Goal: Obtain resource: Obtain resource

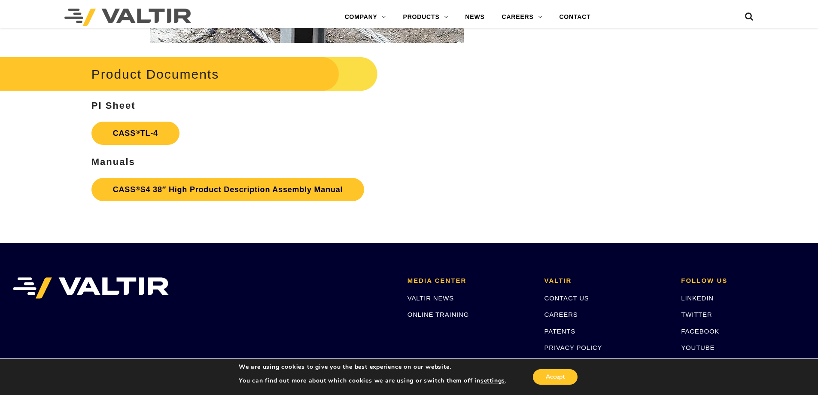
scroll to position [1331, 0]
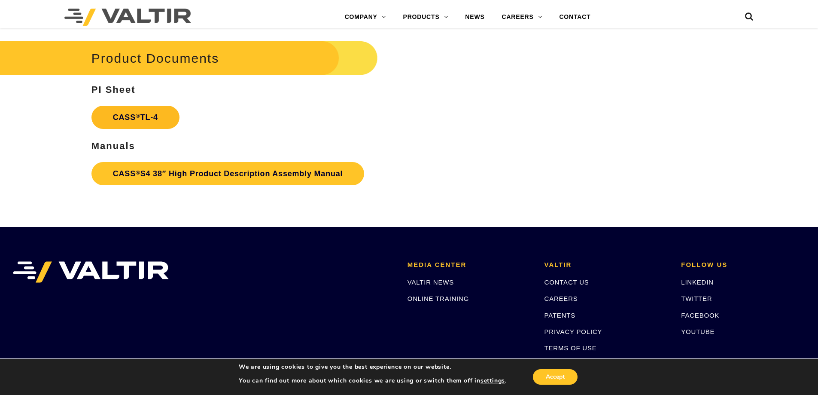
click at [147, 119] on link "CASS ® TL-4" at bounding box center [135, 117] width 88 height 23
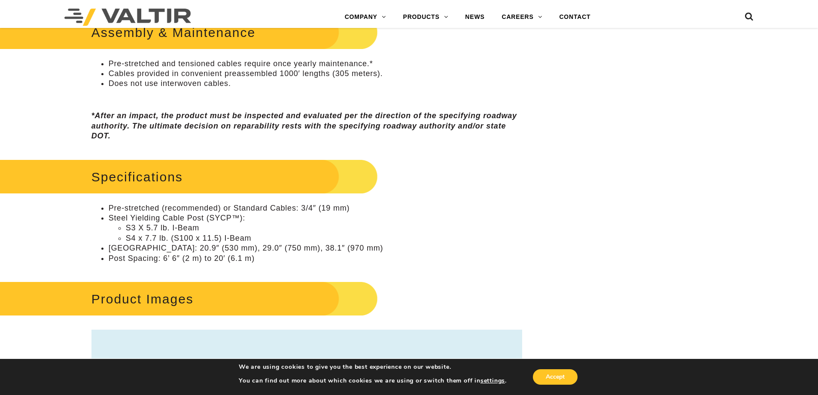
scroll to position [558, 0]
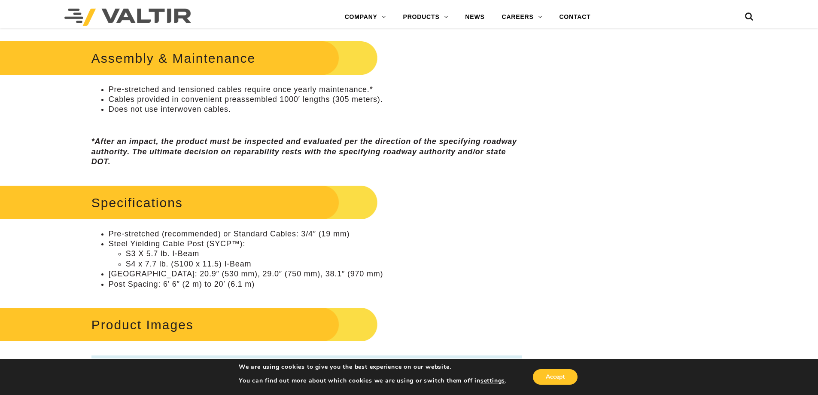
click at [158, 63] on h2 "Assembly & Maintenance" at bounding box center [173, 58] width 409 height 40
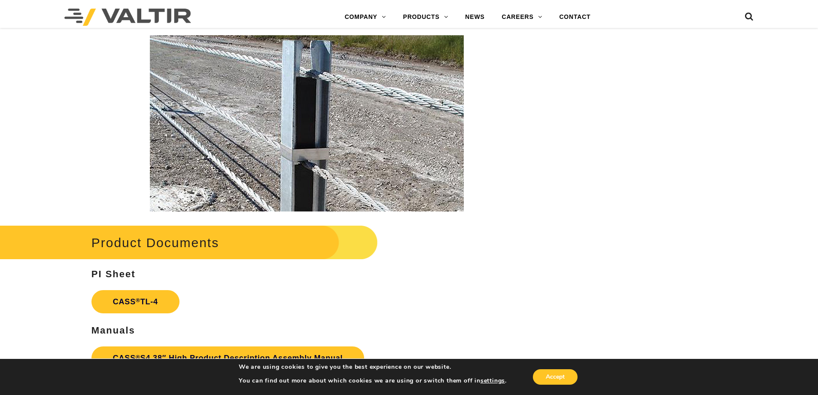
scroll to position [1159, 0]
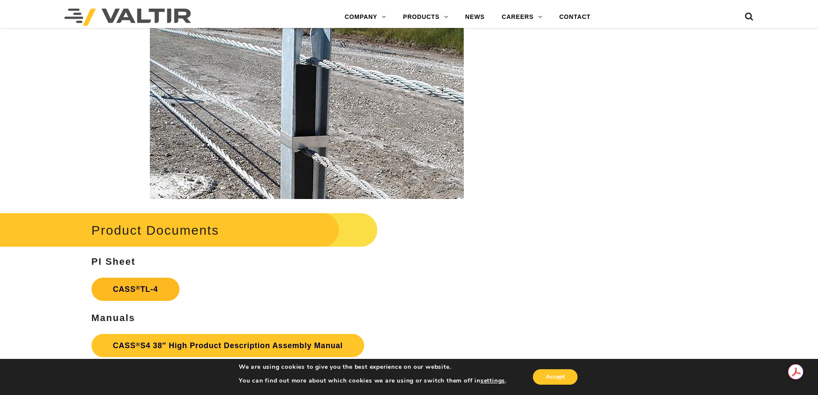
click at [155, 292] on link "CASS ® TL-4" at bounding box center [135, 288] width 88 height 23
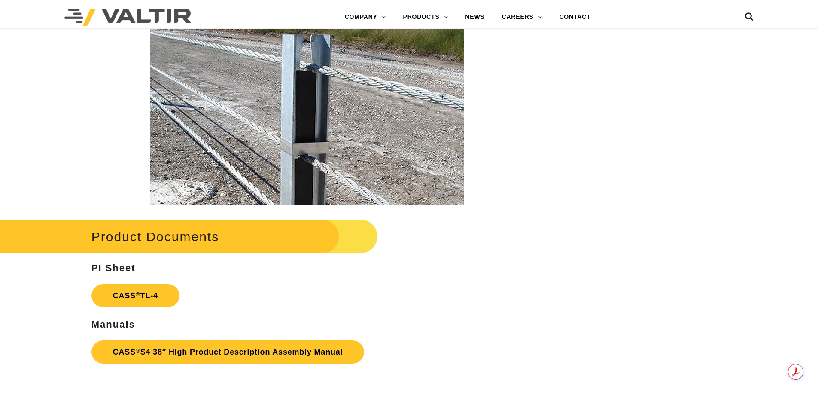
scroll to position [1159, 0]
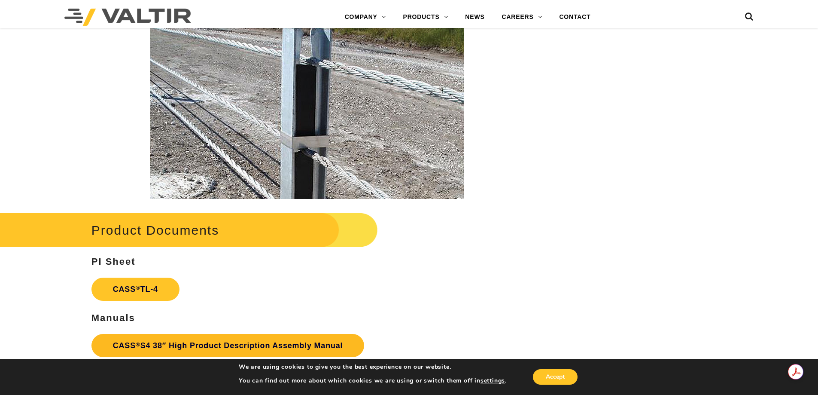
click at [210, 350] on link "CASS ® S4 38″ High Product Description Assembly Manual" at bounding box center [227, 345] width 273 height 23
